Goal: Check status: Check status

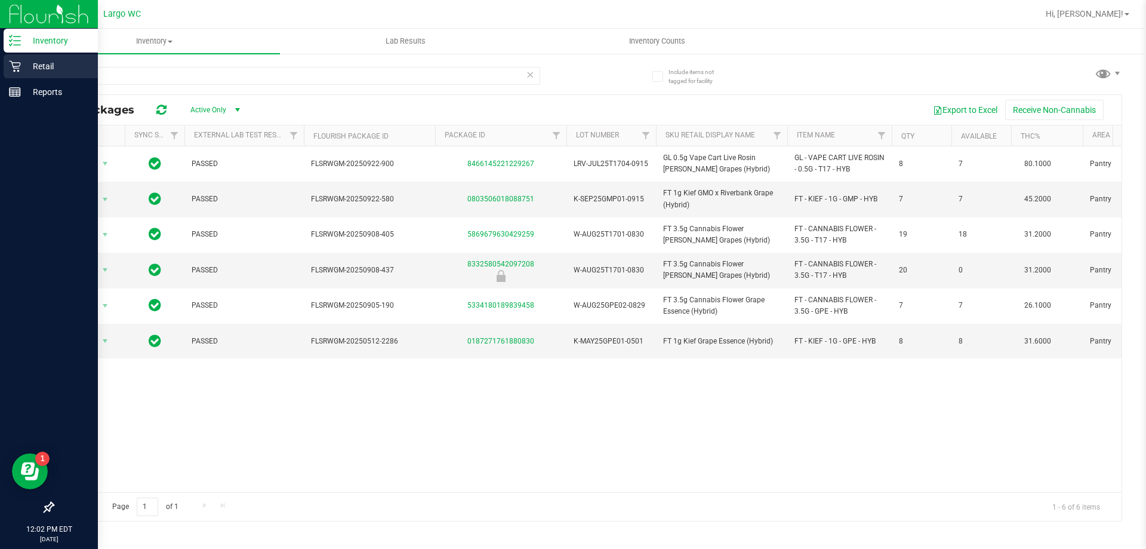
click at [18, 64] on icon at bounding box center [15, 66] width 12 height 12
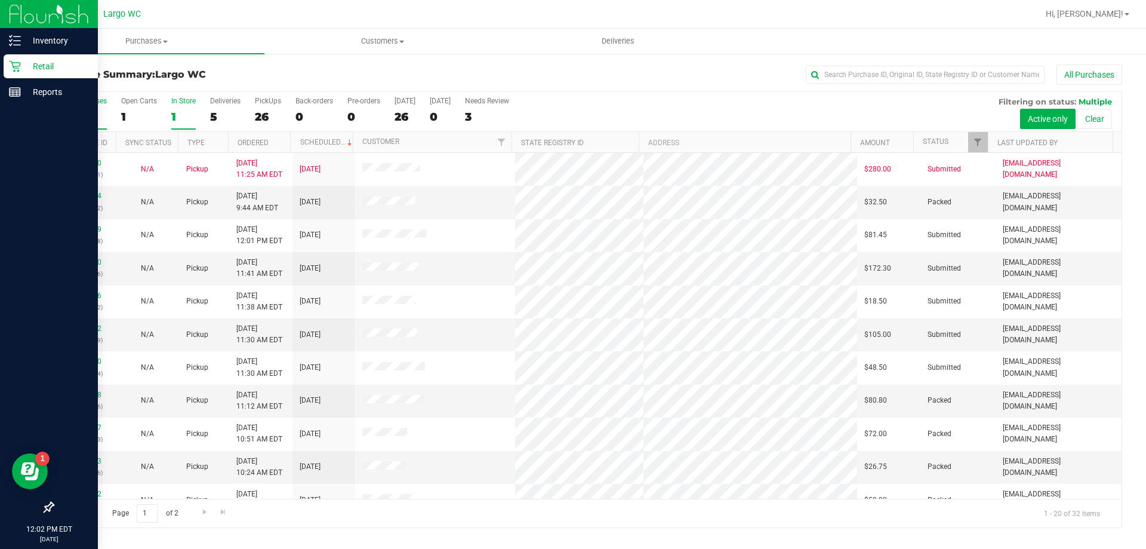
click at [173, 116] on div "1" at bounding box center [183, 117] width 24 height 14
click at [0, 0] on input "In Store 1" at bounding box center [0, 0] width 0 height 0
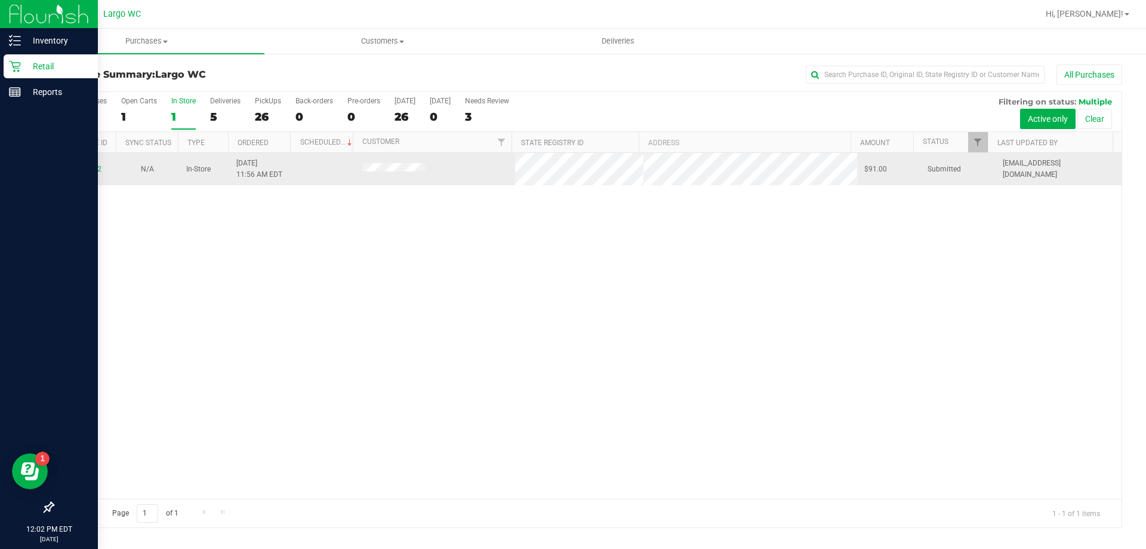
click at [88, 164] on div "12008302" at bounding box center [84, 169] width 48 height 11
click at [88, 165] on link "12008302" at bounding box center [84, 169] width 33 height 8
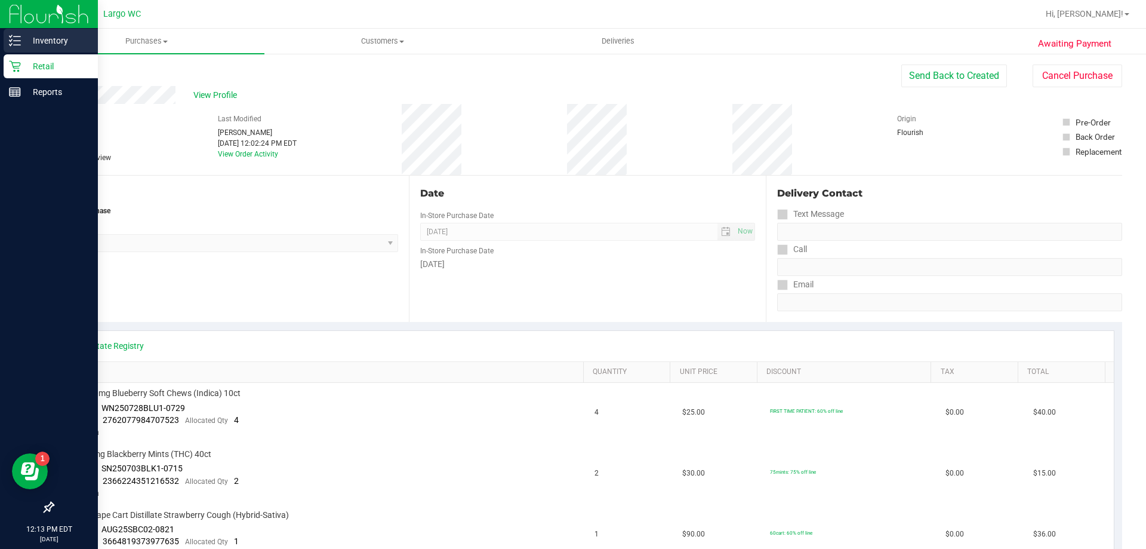
click at [9, 42] on icon at bounding box center [15, 41] width 12 height 12
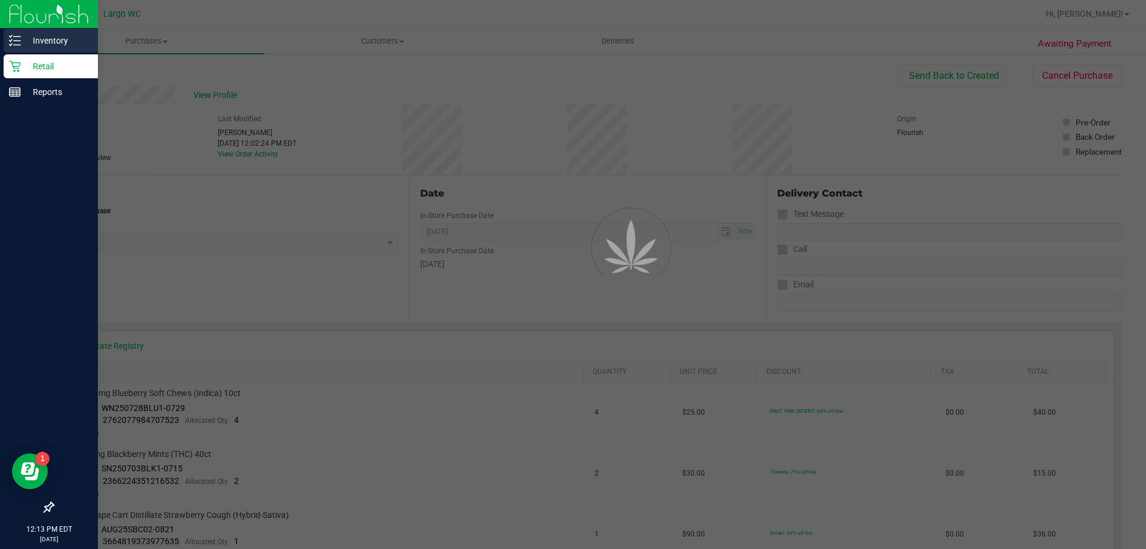
click at [10, 40] on icon at bounding box center [11, 40] width 2 height 2
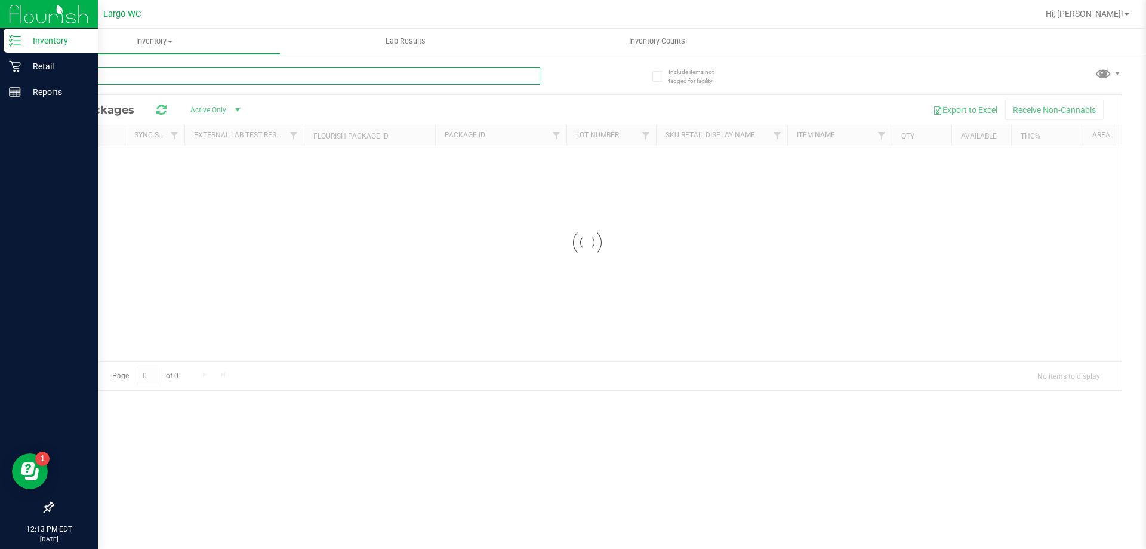
click at [183, 74] on input "text" at bounding box center [297, 76] width 488 height 18
click at [183, 75] on input "text" at bounding box center [297, 76] width 488 height 18
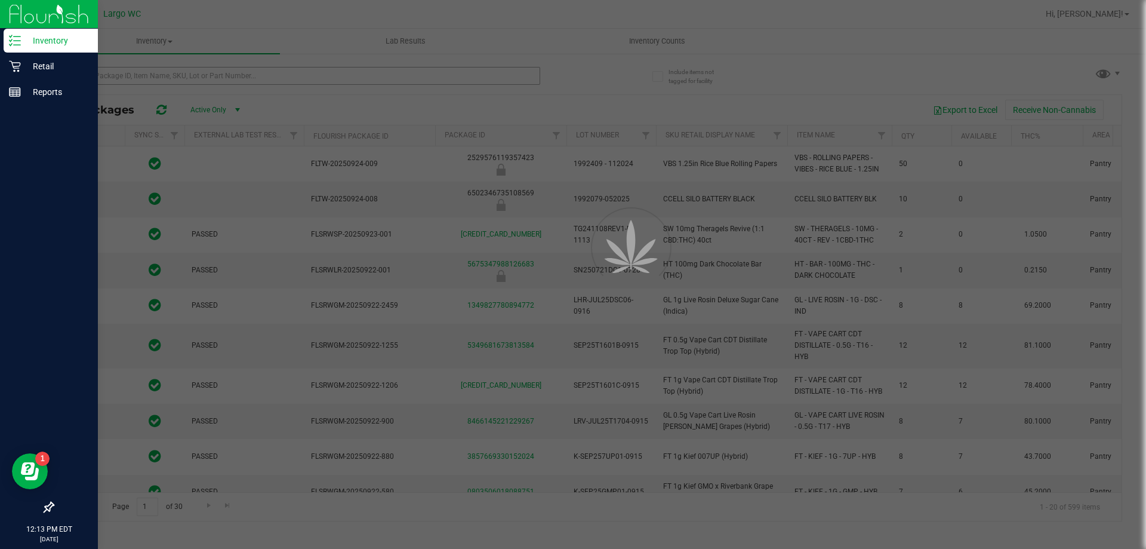
click at [183, 75] on div at bounding box center [573, 274] width 1146 height 549
type input "[DATE]"
click at [183, 75] on div at bounding box center [573, 274] width 1146 height 549
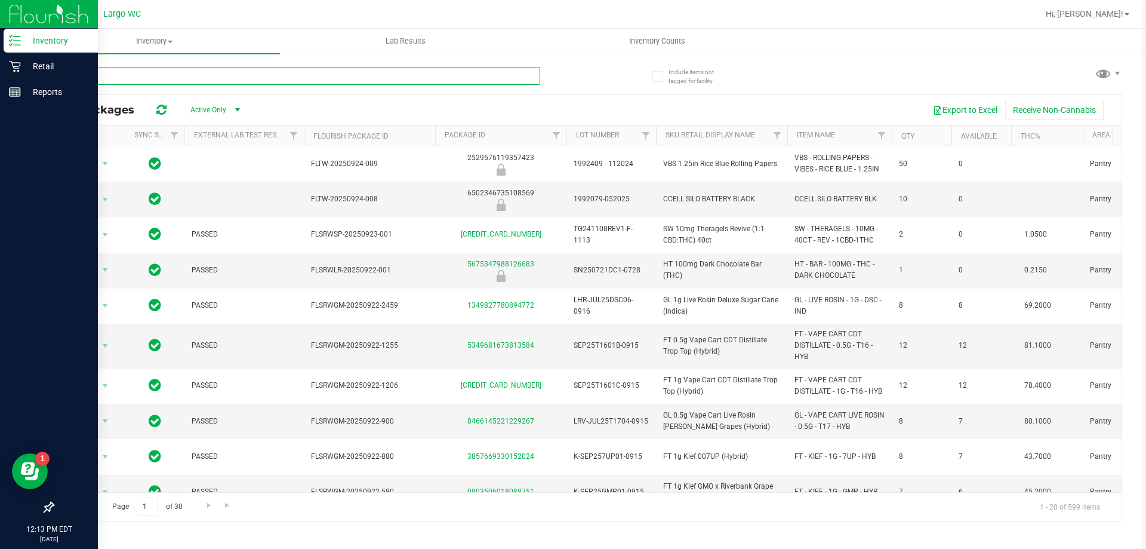
click at [183, 76] on input "text" at bounding box center [297, 76] width 488 height 18
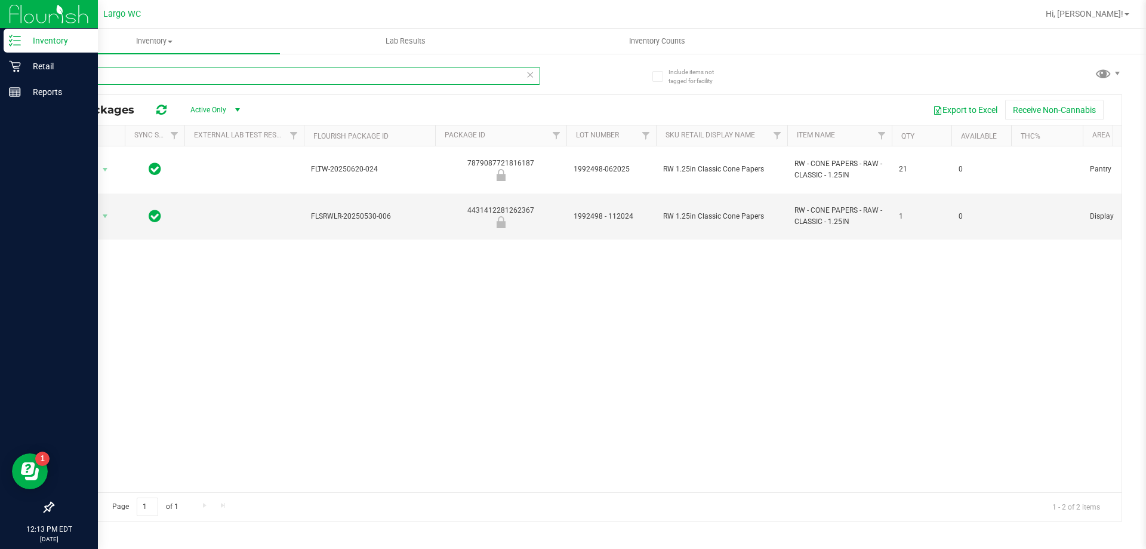
type input "cone"
click at [820, 373] on div "Action Action Global inventory Package audit log Print package label Print prod…" at bounding box center [587, 319] width 1069 height 346
click at [1, 67] on link "Retail" at bounding box center [49, 67] width 98 height 26
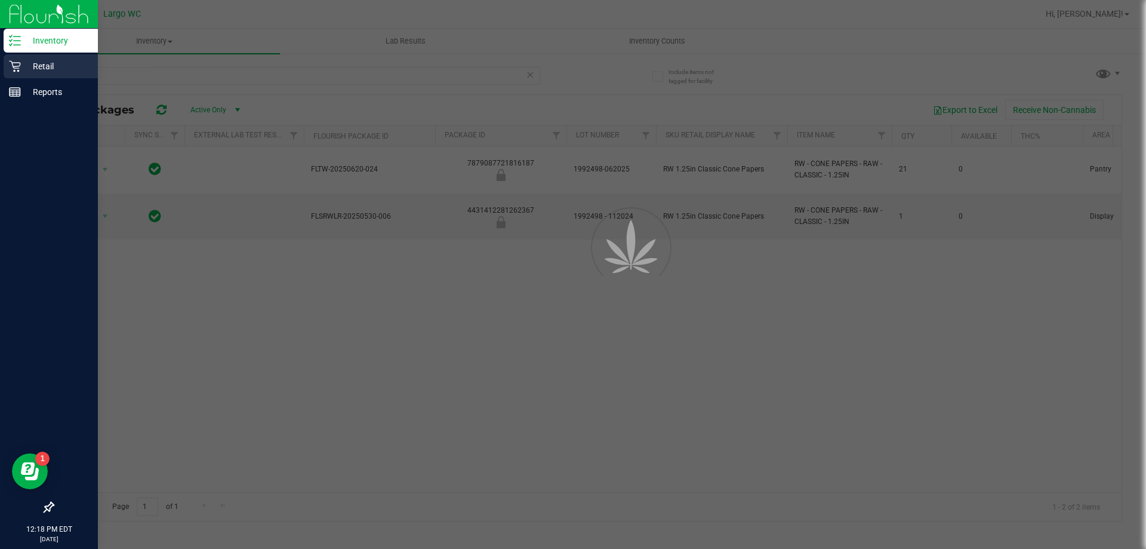
click at [1, 67] on link "Retail" at bounding box center [49, 67] width 98 height 26
